Goal: Information Seeking & Learning: Learn about a topic

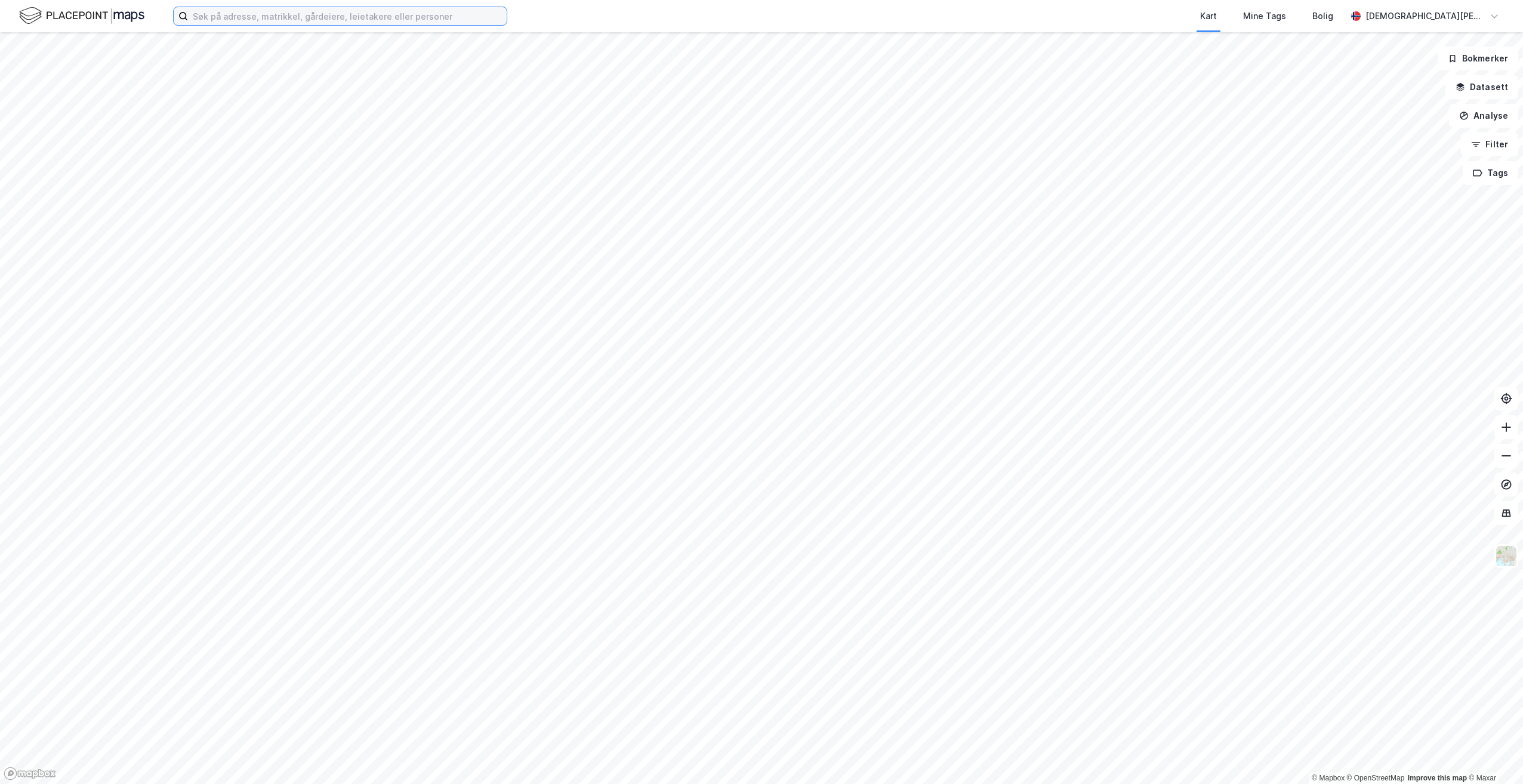
click at [339, 24] on input at bounding box center [347, 16] width 319 height 18
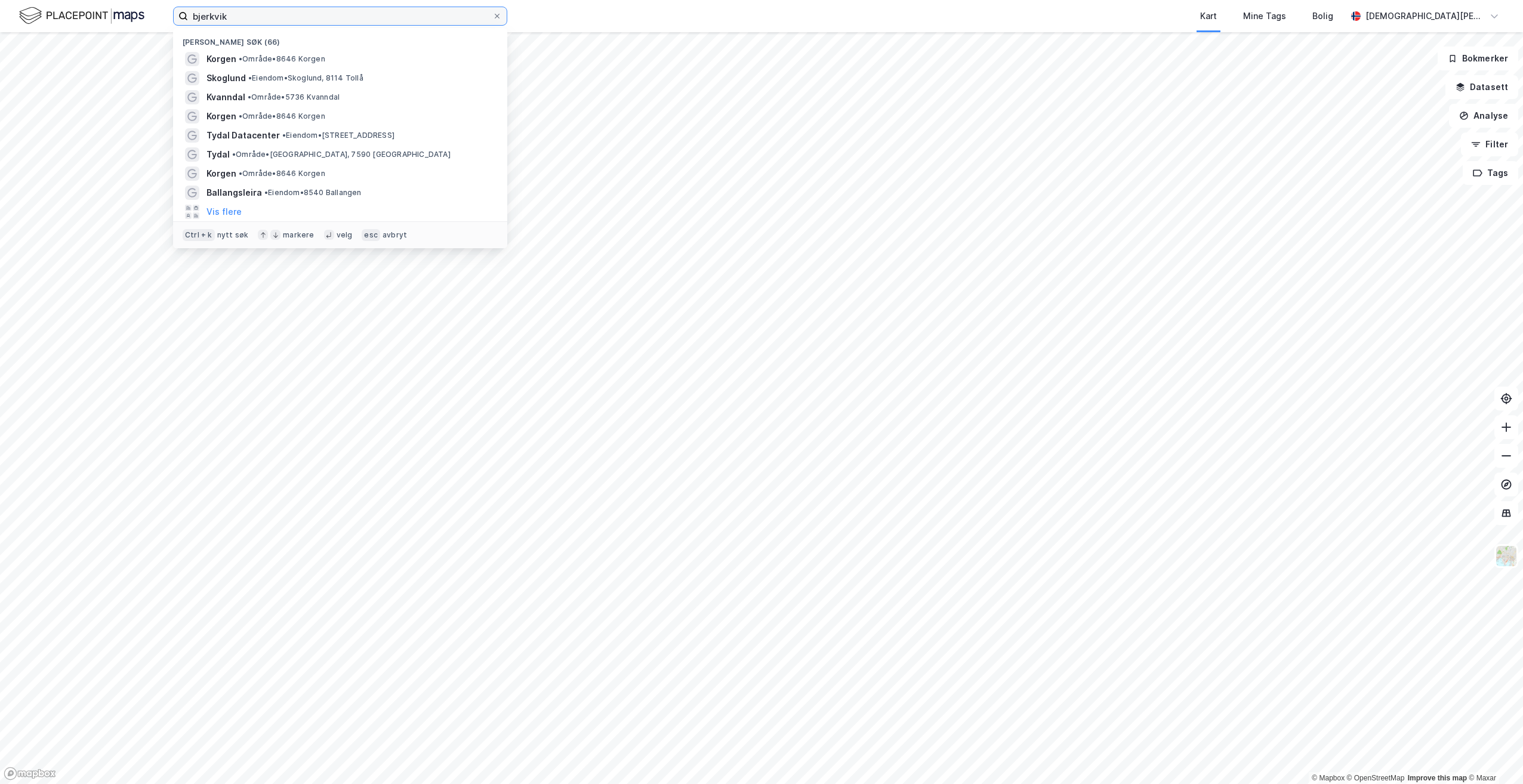
type input "bjerkvik"
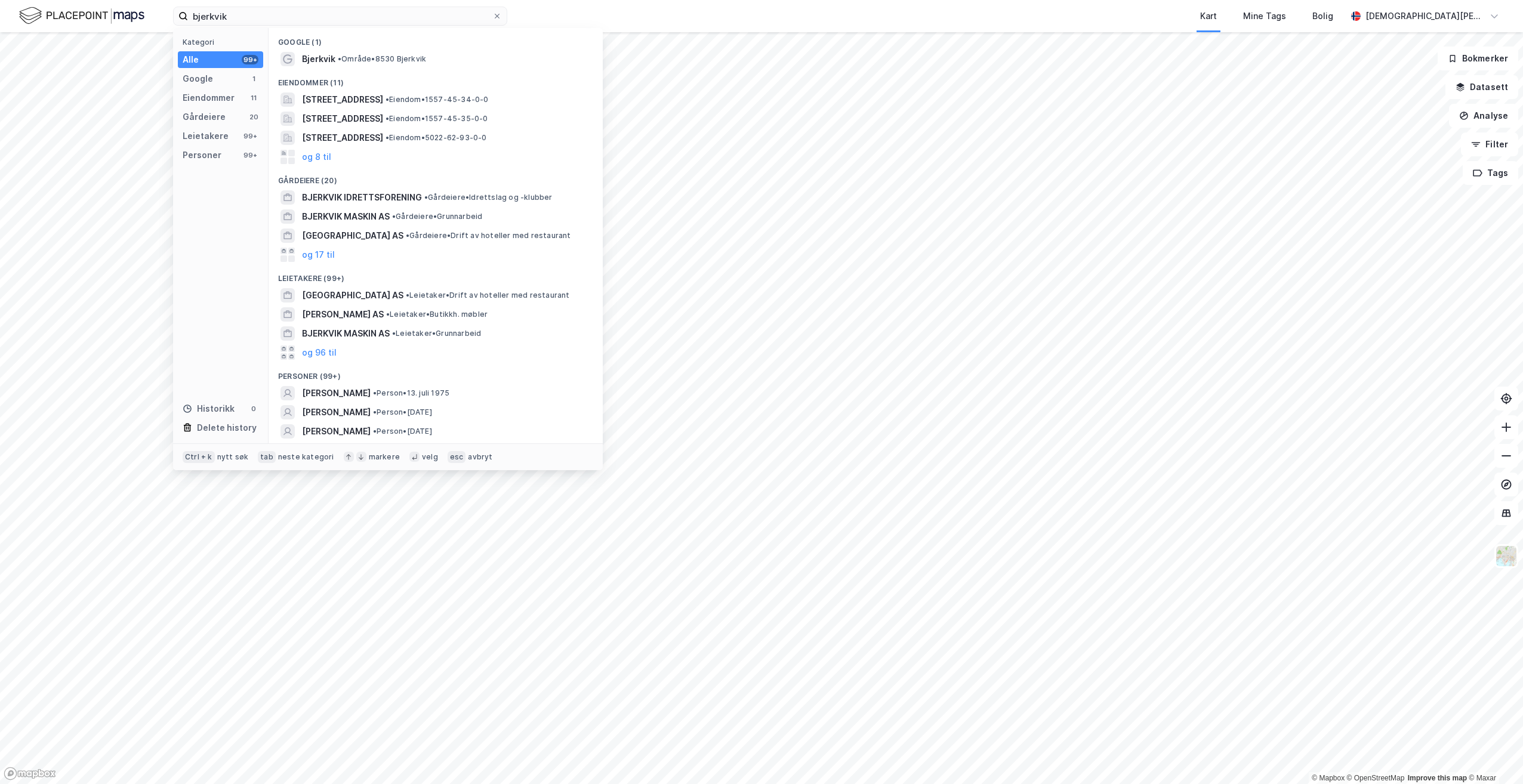
click at [361, 61] on span "• Område • 8530 Bjerkvik" at bounding box center [382, 59] width 88 height 9
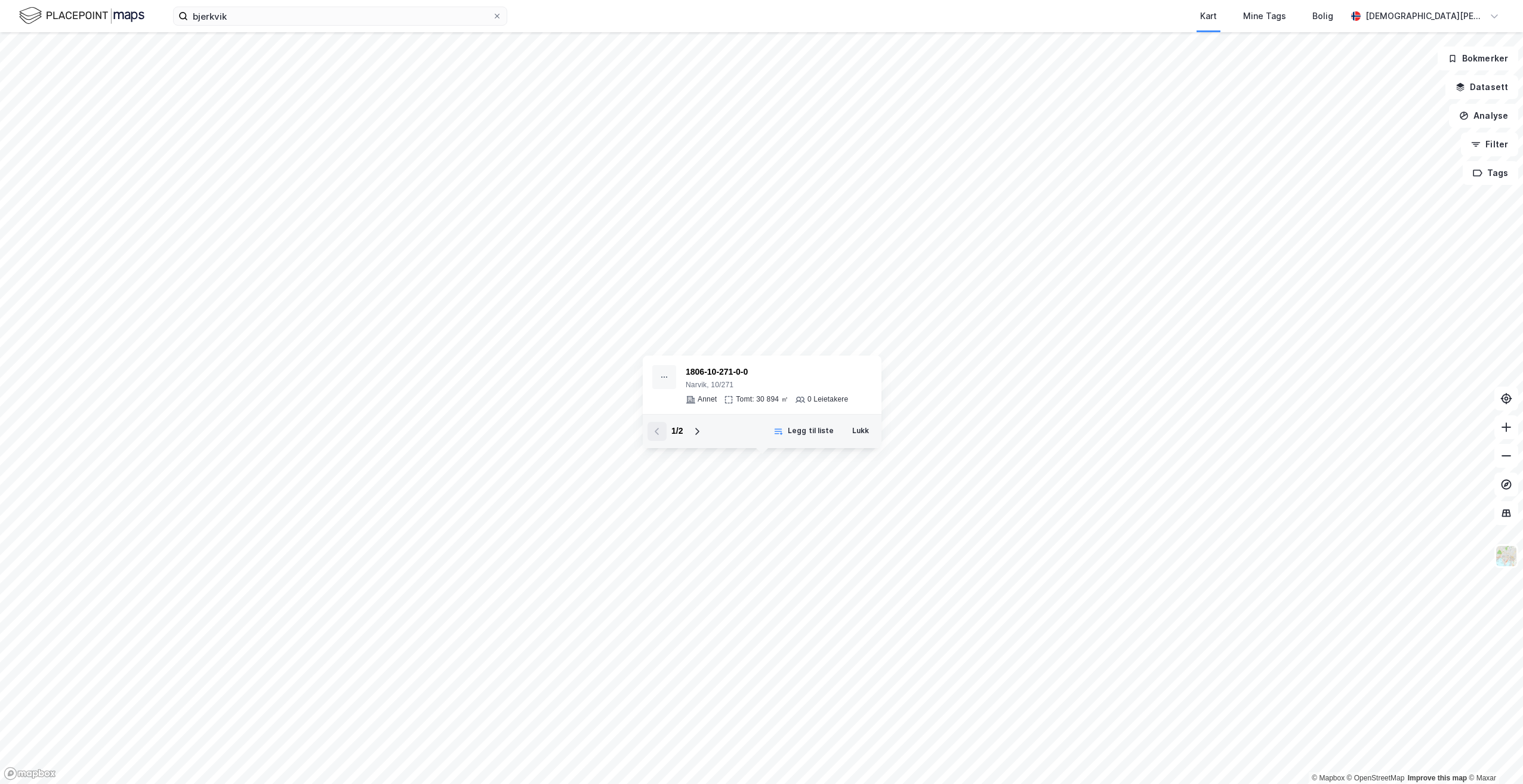
click at [700, 402] on icon at bounding box center [697, 431] width 9 height 9
click at [675, 402] on div "2 / 2" at bounding box center [677, 431] width 11 height 15
click at [669, 402] on div "2 / 2" at bounding box center [677, 431] width 59 height 19
click at [656, 402] on icon at bounding box center [657, 431] width 9 height 9
click at [673, 402] on div "1 / 2" at bounding box center [677, 431] width 11 height 15
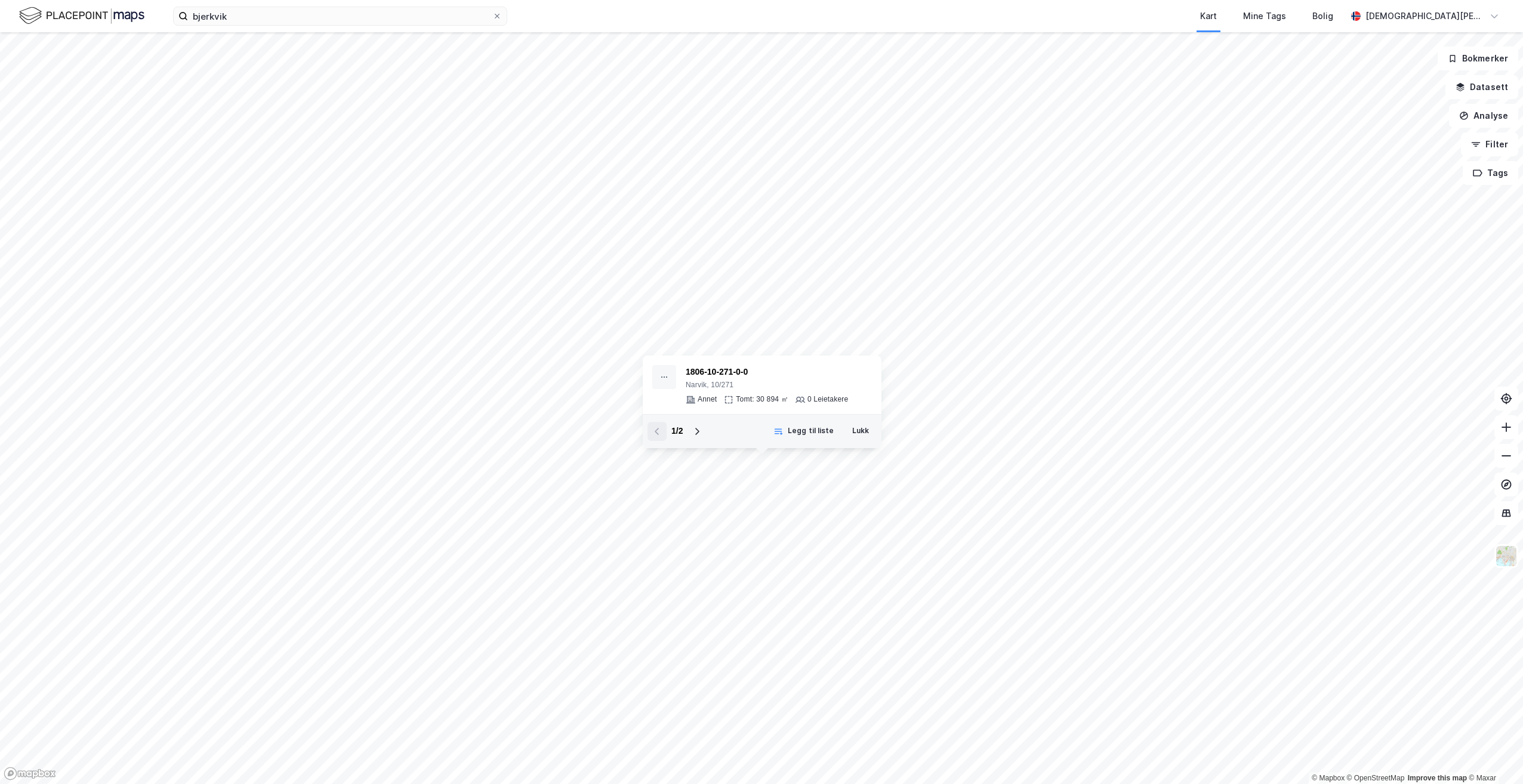
click at [677, 402] on div "1 / 2" at bounding box center [677, 431] width 11 height 15
click at [691, 402] on button at bounding box center [697, 431] width 19 height 19
click at [759, 402] on button "Lukk" at bounding box center [860, 431] width 32 height 19
